Goal: Task Accomplishment & Management: Use online tool/utility

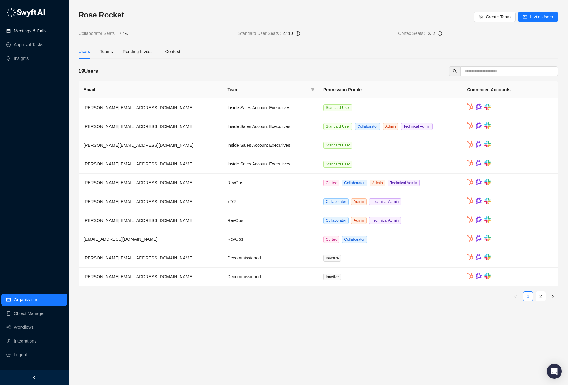
click at [40, 29] on link "Meetings & Calls" at bounding box center [30, 31] width 33 height 12
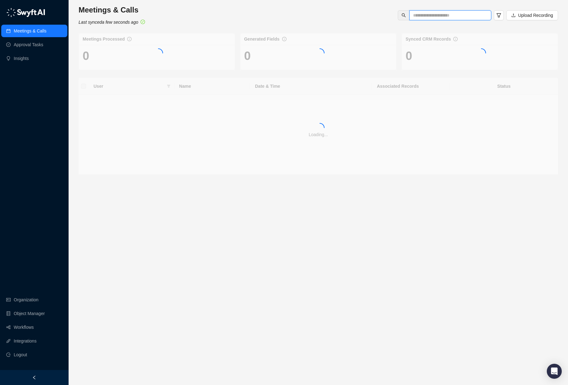
click at [452, 15] on input "text" at bounding box center [448, 15] width 70 height 7
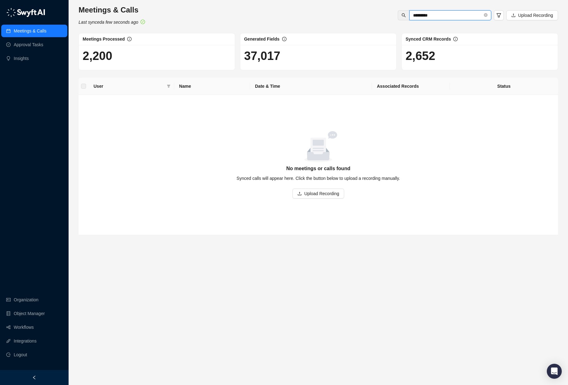
paste input "**********"
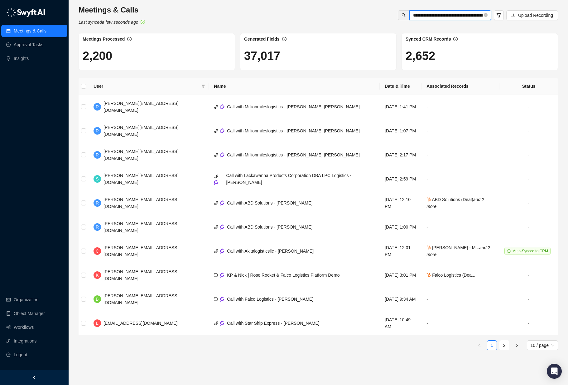
drag, startPoint x: 452, startPoint y: 16, endPoint x: 451, endPoint y: 23, distance: 7.5
click at [451, 23] on div "**********" at bounding box center [319, 15] width 484 height 21
type input "**********"
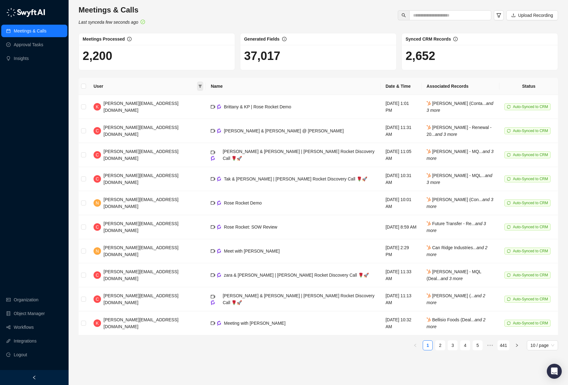
click at [199, 87] on icon "filter" at bounding box center [200, 86] width 3 height 3
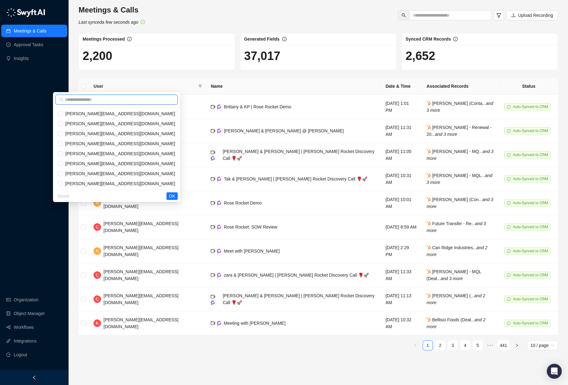
click at [130, 99] on input "text" at bounding box center [119, 99] width 109 height 7
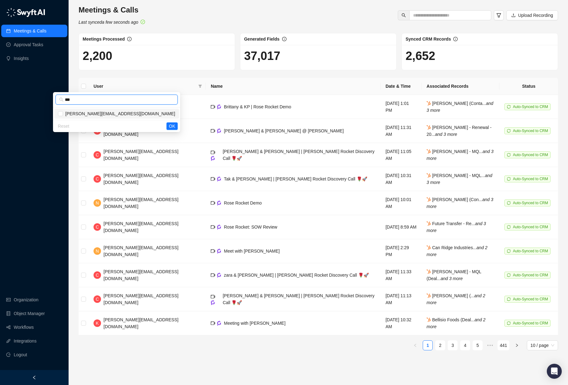
type input "***"
drag, startPoint x: 171, startPoint y: 127, endPoint x: 175, endPoint y: 124, distance: 5.2
click at [171, 127] on span "OK" at bounding box center [172, 126] width 6 height 7
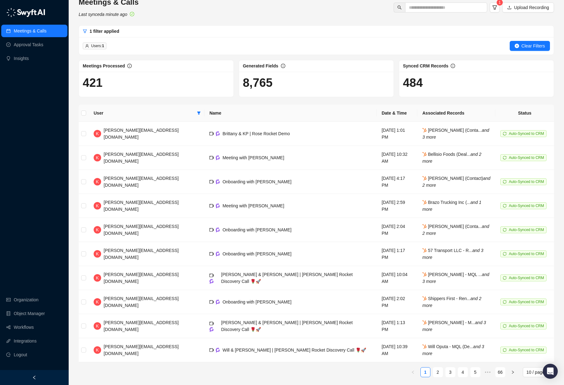
scroll to position [10, 0]
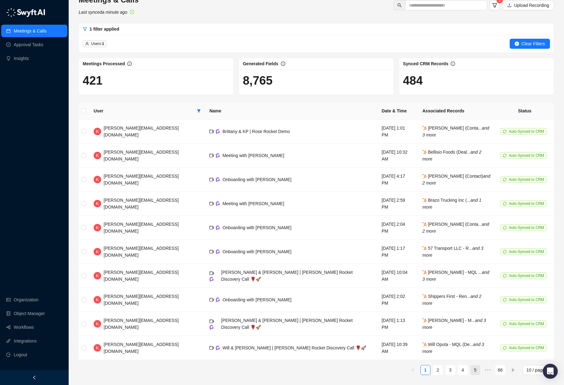
click at [476, 370] on link "5" at bounding box center [475, 369] width 9 height 9
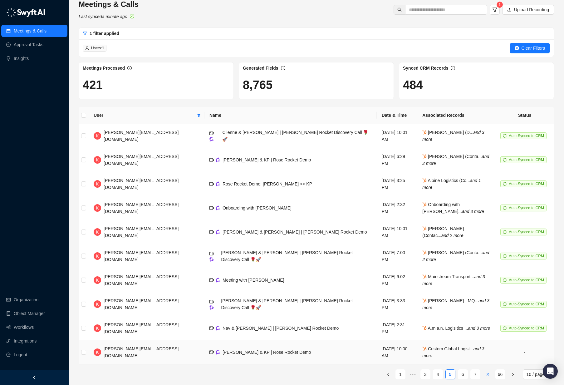
scroll to position [10, 0]
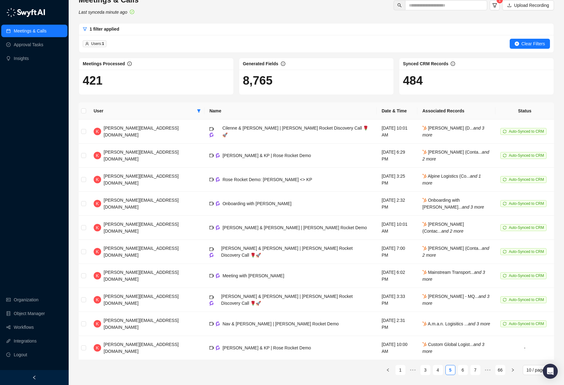
click at [440, 370] on link "4" at bounding box center [437, 369] width 9 height 9
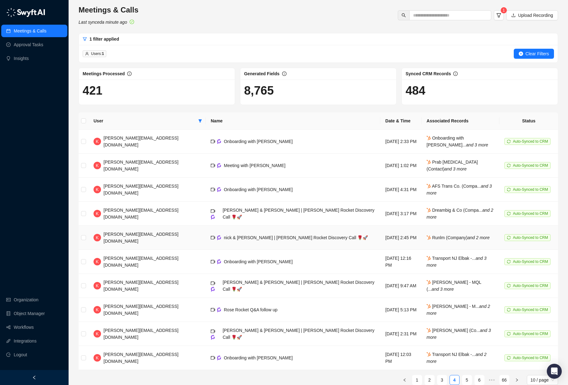
click at [320, 226] on td "nick & [PERSON_NAME] | [PERSON_NAME] Rocket Discovery Call 🌹🚀" at bounding box center [293, 238] width 175 height 24
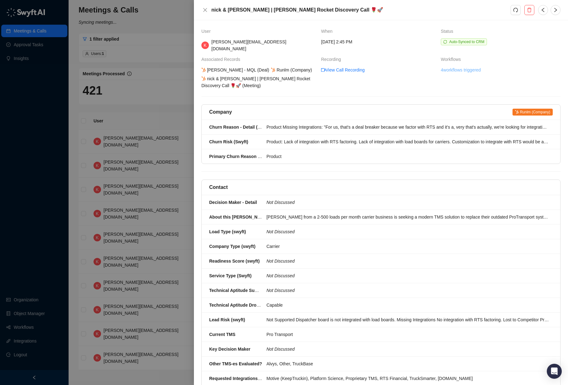
click at [471, 66] on link "4 workflows triggered" at bounding box center [461, 69] width 40 height 7
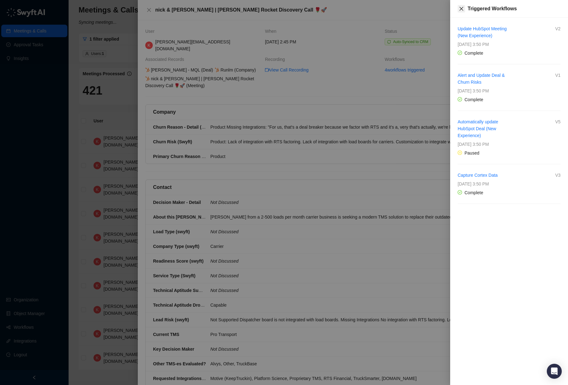
click at [464, 11] on icon "close" at bounding box center [461, 8] width 5 height 5
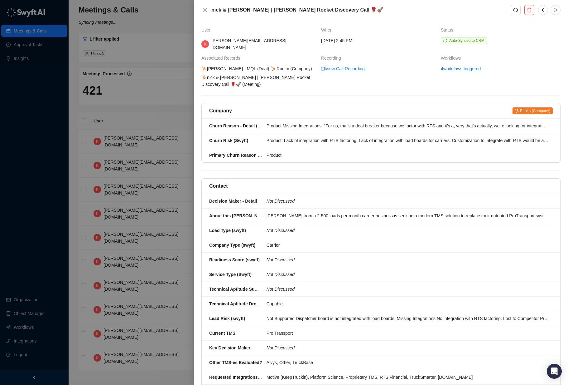
scroll to position [2, 0]
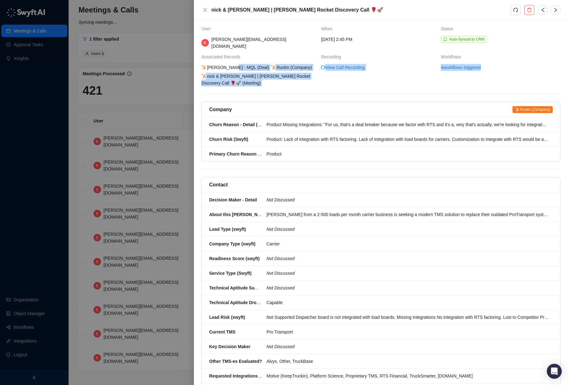
drag, startPoint x: 228, startPoint y: 61, endPoint x: 268, endPoint y: 85, distance: 46.3
drag, startPoint x: 246, startPoint y: 80, endPoint x: 220, endPoint y: 62, distance: 31.1
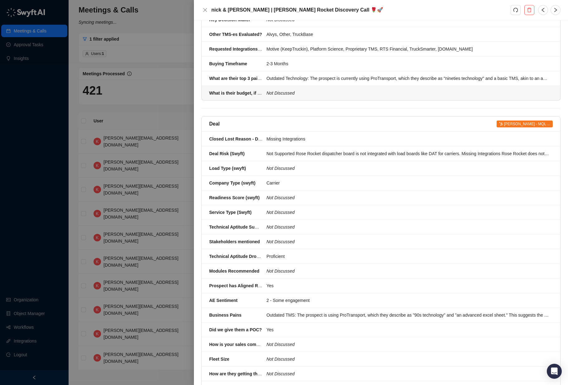
scroll to position [0, 0]
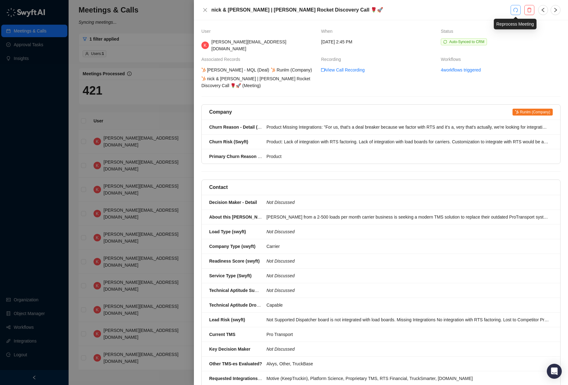
click at [516, 9] on icon "redo" at bounding box center [516, 9] width 5 height 5
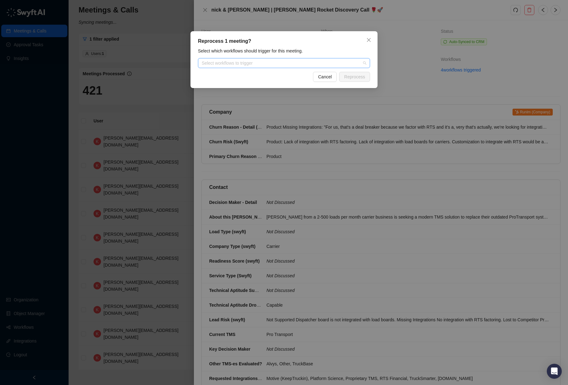
click at [275, 66] on div "Select workflows to trigger" at bounding box center [284, 63] width 172 height 10
click at [369, 34] on div "Reprocess 1 meeting? Select which workflows should trigger for this meeting. Se…" at bounding box center [284, 59] width 187 height 57
click at [369, 37] on button "Close" at bounding box center [369, 40] width 10 height 10
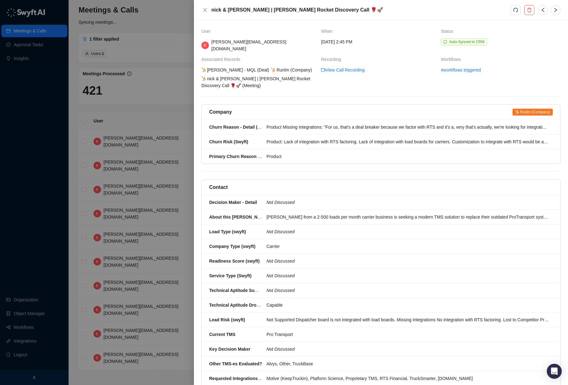
click at [324, 70] on td "View Call Recording" at bounding box center [381, 77] width 120 height 22
click at [518, 9] on icon "redo" at bounding box center [516, 9] width 5 height 5
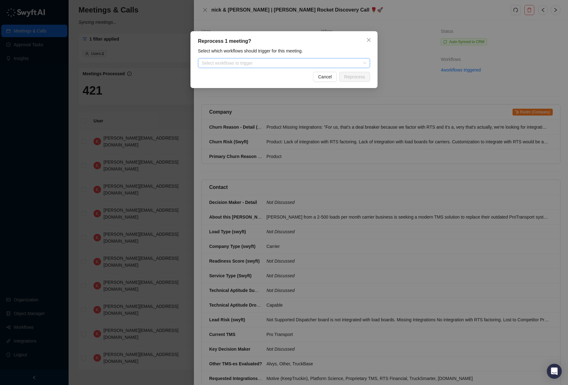
click at [246, 61] on div at bounding box center [280, 63] width 163 height 5
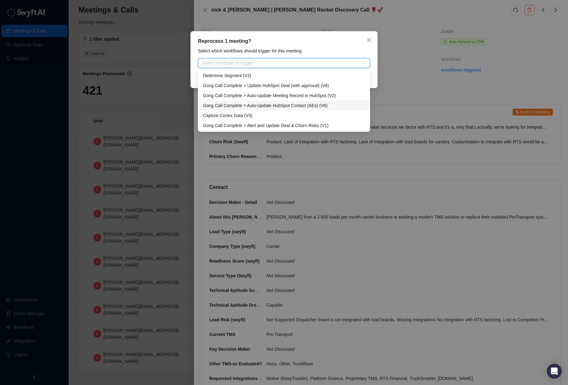
click at [298, 107] on div "Gong Call Complete > Auto-Update HubSpot Contact (AEs) (V6)" at bounding box center [284, 105] width 162 height 7
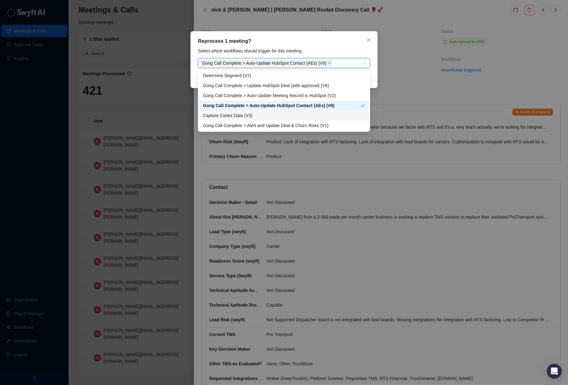
click at [467, 129] on div "Reprocess 1 meeting? Select which workflows should trigger for this meeting. Go…" at bounding box center [284, 192] width 568 height 385
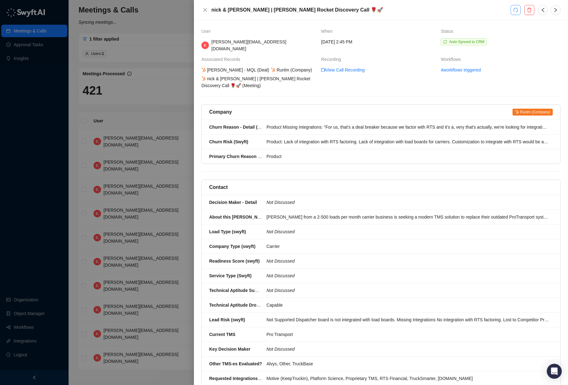
click at [519, 10] on button "button" at bounding box center [516, 10] width 10 height 10
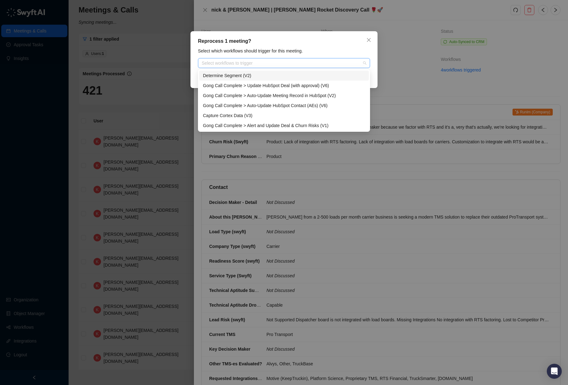
drag, startPoint x: 326, startPoint y: 61, endPoint x: 327, endPoint y: 64, distance: 3.6
click at [326, 61] on div at bounding box center [280, 63] width 163 height 5
click at [325, 106] on div "Gong Call Complete > Auto-Update HubSpot Contact (AEs) (V6)" at bounding box center [284, 105] width 162 height 7
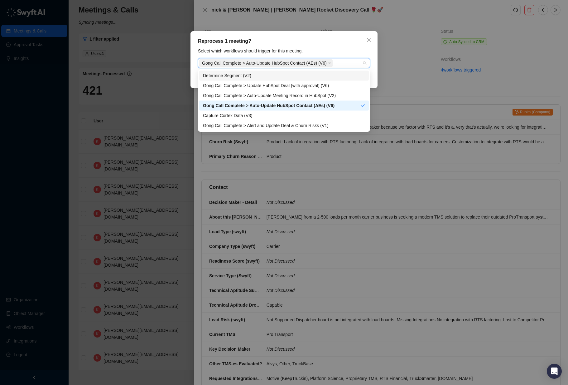
click at [356, 44] on div "Reprocess 1 meeting?" at bounding box center [284, 40] width 172 height 7
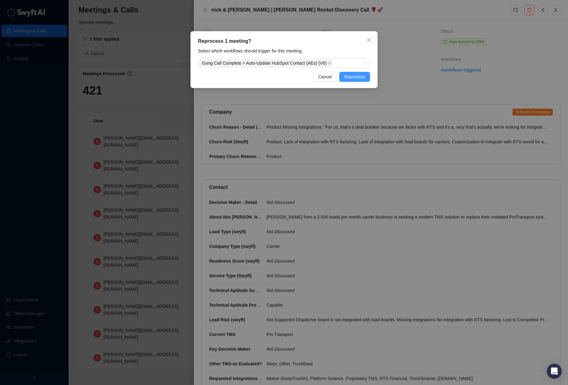
click at [359, 78] on span "Reprocess" at bounding box center [354, 76] width 21 height 7
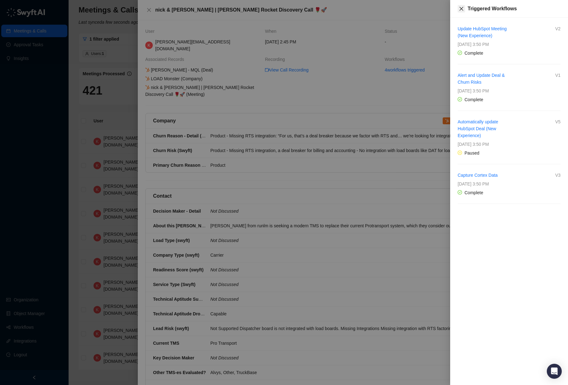
click at [462, 9] on icon "close" at bounding box center [462, 9] width 4 height 4
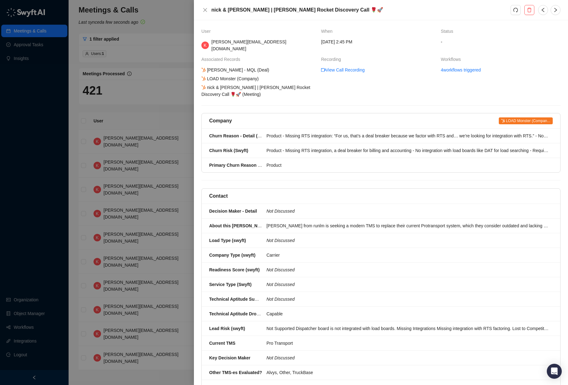
drag, startPoint x: 218, startPoint y: 95, endPoint x: 214, endPoint y: 85, distance: 10.7
